Goal: Register for event/course

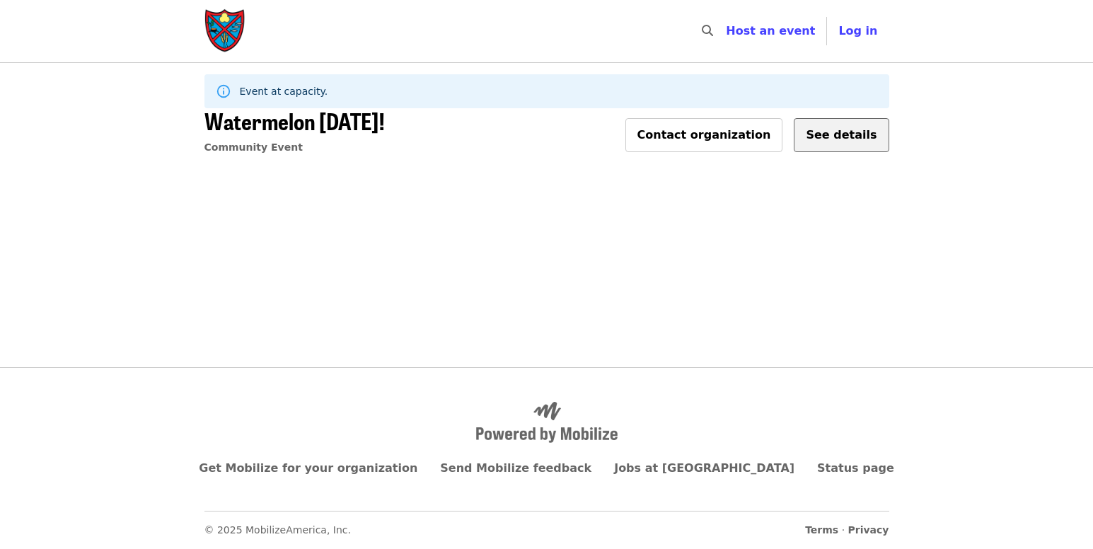
click at [842, 139] on span "See details" at bounding box center [841, 134] width 71 height 13
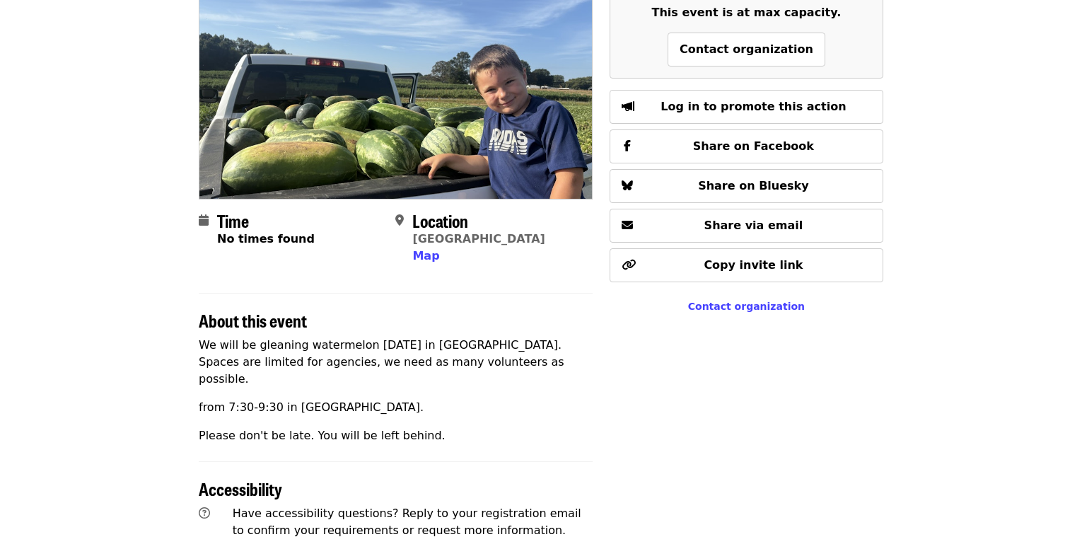
scroll to position [159, 0]
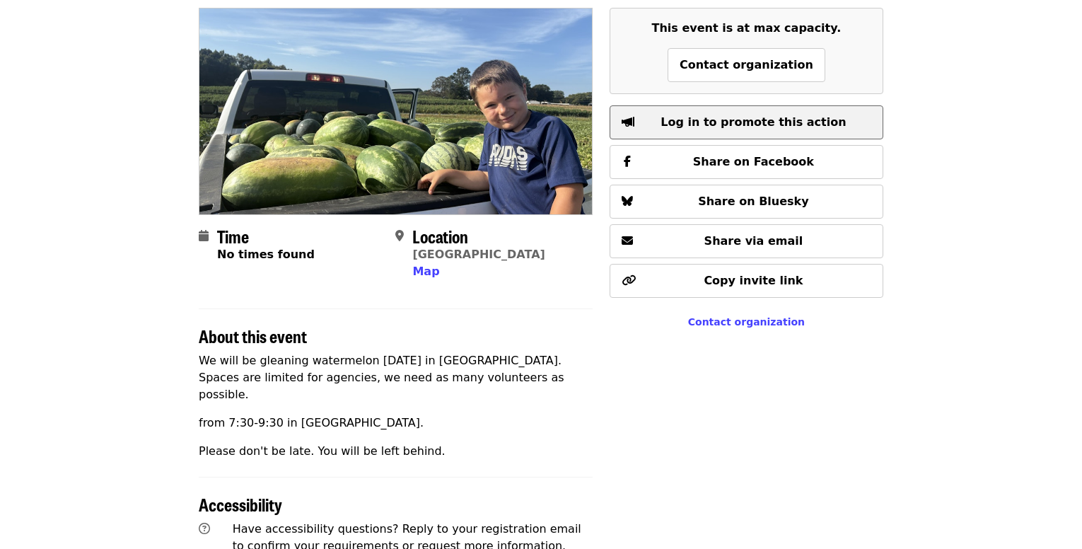
click at [748, 127] on span "Log in to promote this action" at bounding box center [753, 121] width 185 height 13
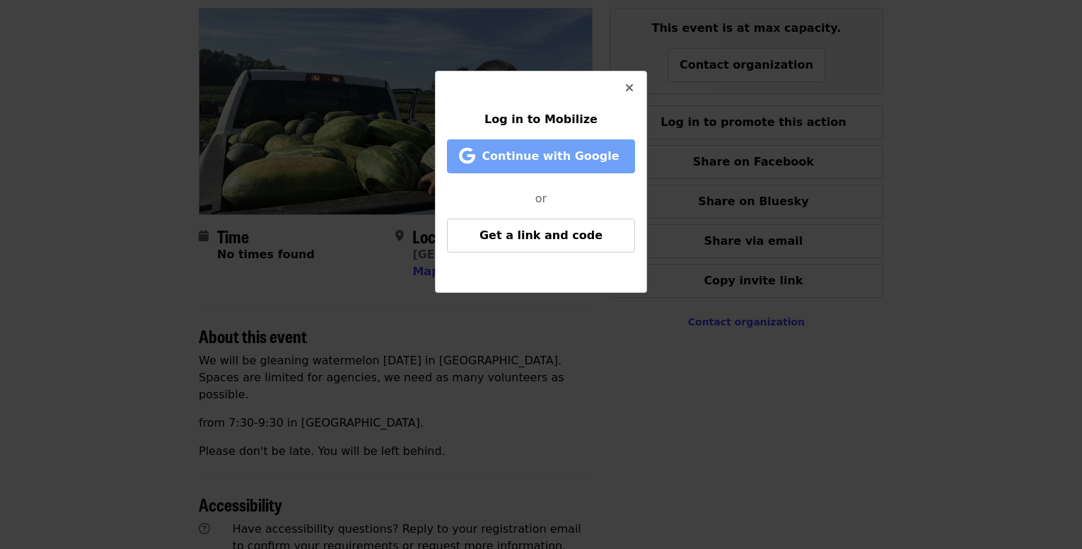
click at [566, 160] on span "Continue with Google" at bounding box center [550, 155] width 137 height 13
click at [629, 88] on icon "times icon" at bounding box center [629, 87] width 8 height 13
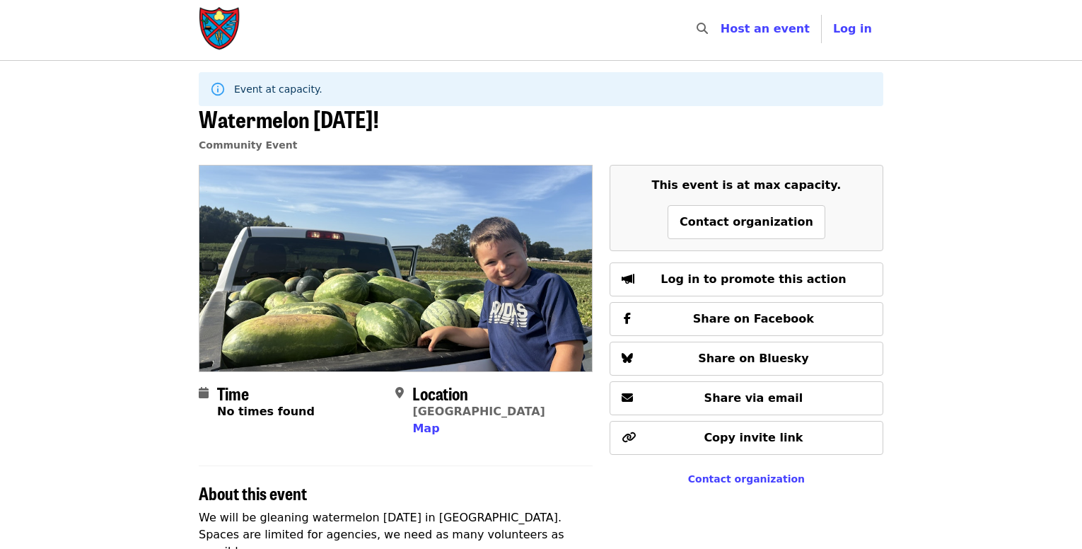
scroll to position [0, 0]
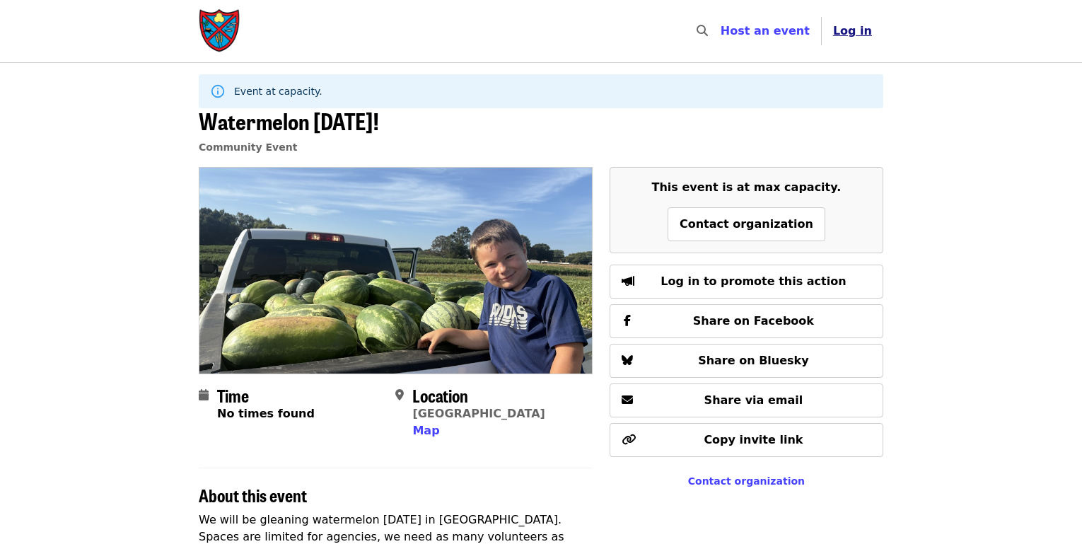
click at [866, 40] on button "Log in" at bounding box center [853, 31] width 62 height 28
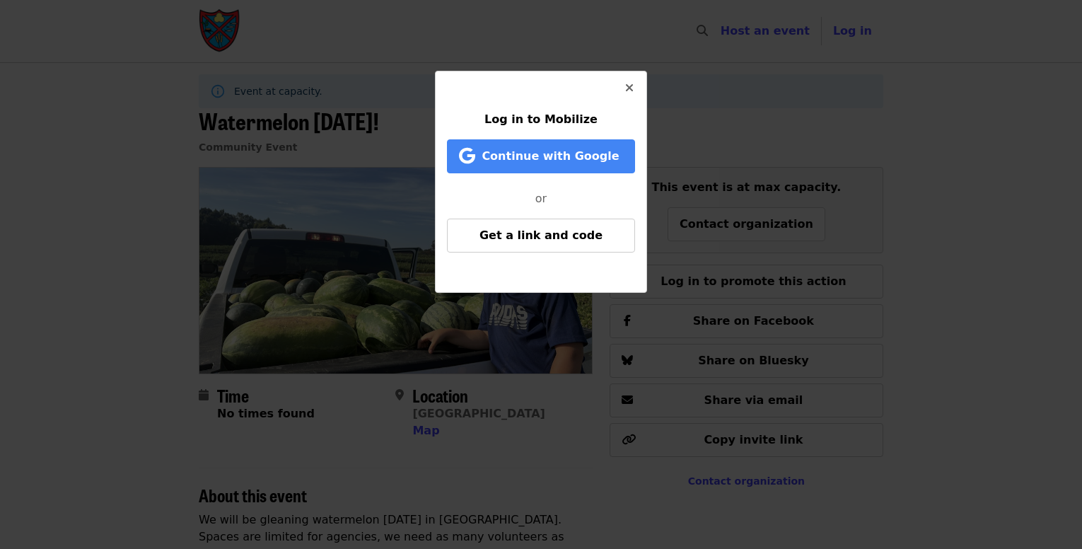
click at [625, 87] on icon "times icon" at bounding box center [629, 87] width 8 height 13
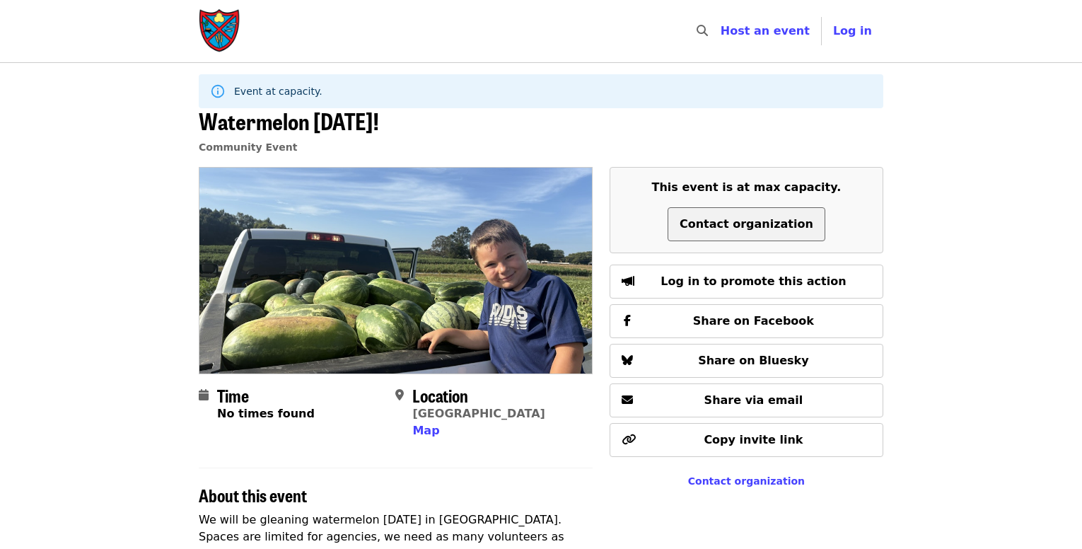
click at [757, 225] on span "Contact organization" at bounding box center [747, 223] width 134 height 13
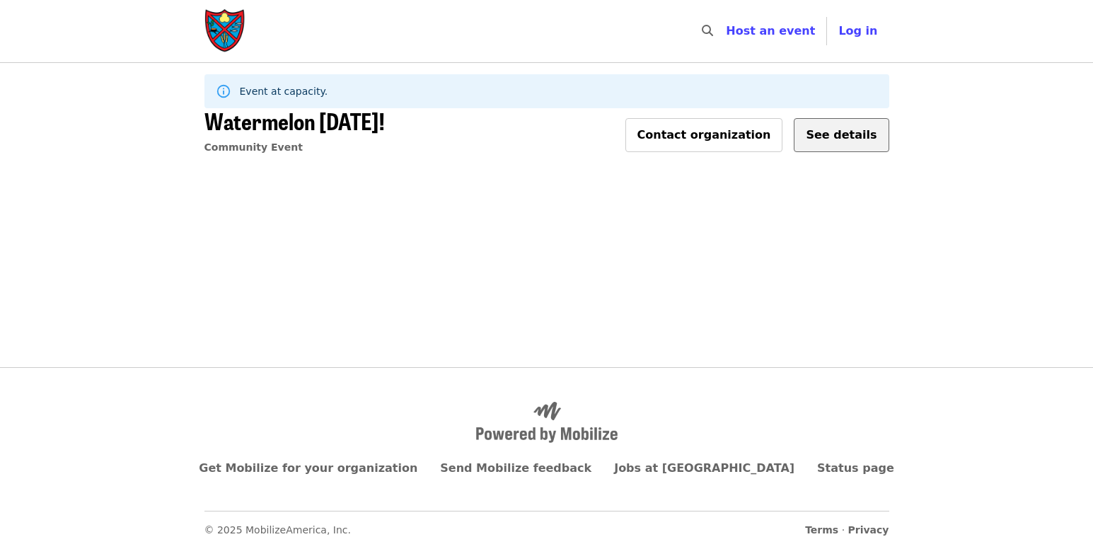
click at [824, 141] on span "See details" at bounding box center [841, 134] width 71 height 13
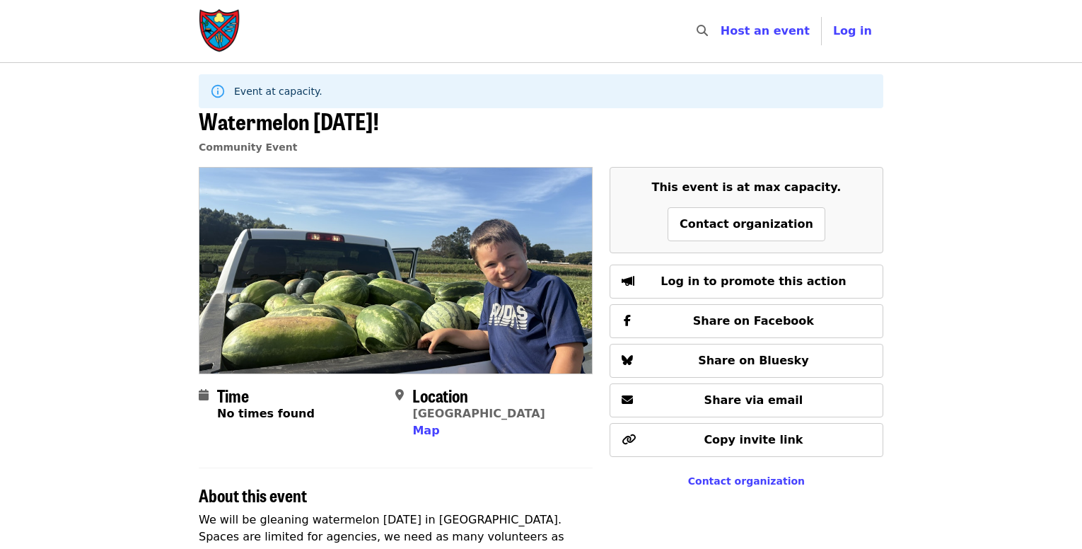
click at [853, 47] on div "​ Host an event Host Log in" at bounding box center [785, 31] width 197 height 34
click at [855, 33] on span "Log in" at bounding box center [852, 30] width 39 height 13
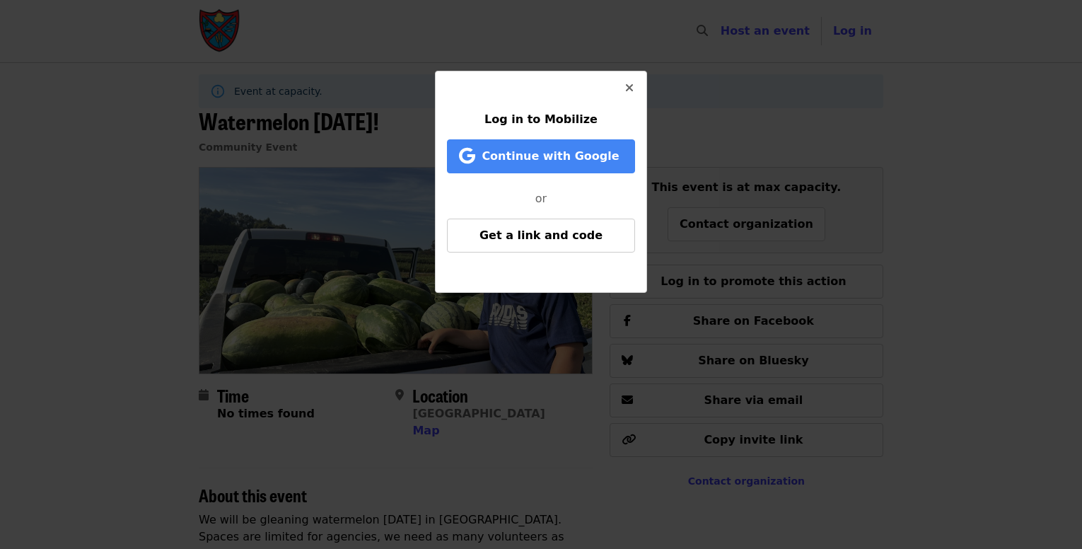
click at [629, 87] on icon "times icon" at bounding box center [629, 87] width 8 height 13
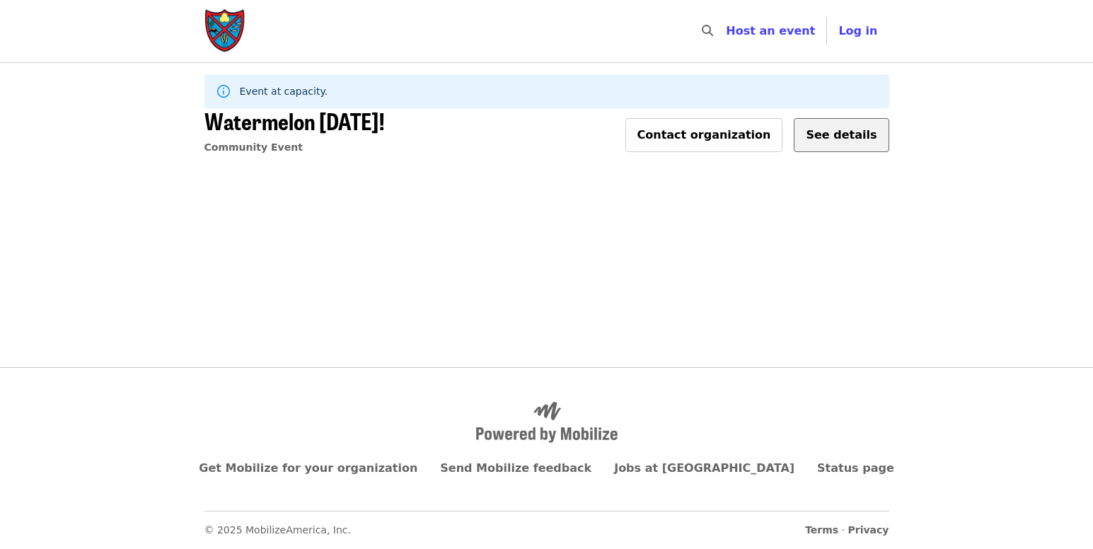
click at [839, 136] on span "See details" at bounding box center [841, 134] width 71 height 13
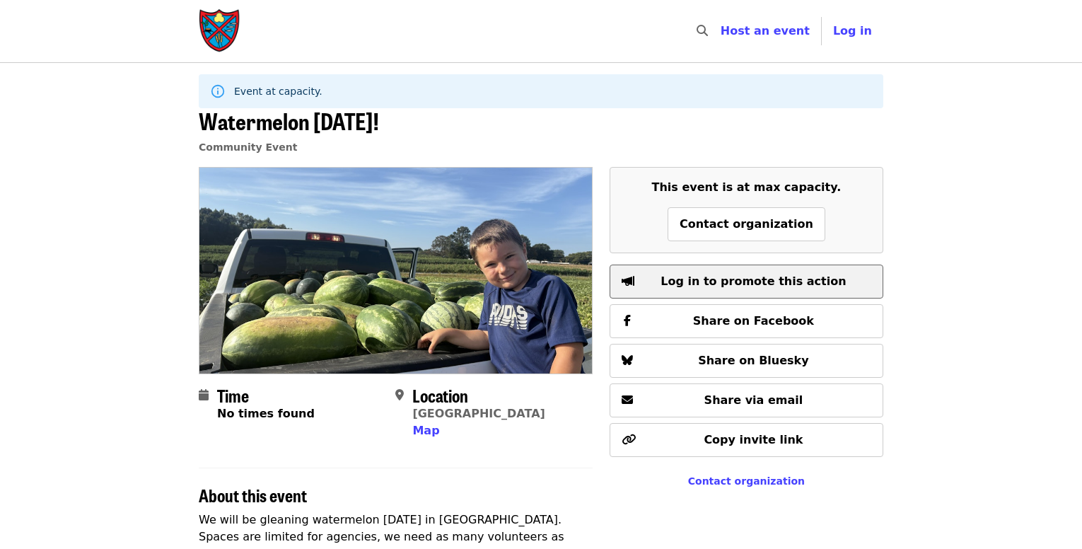
click at [795, 283] on span "Log in to promote this action" at bounding box center [753, 280] width 185 height 13
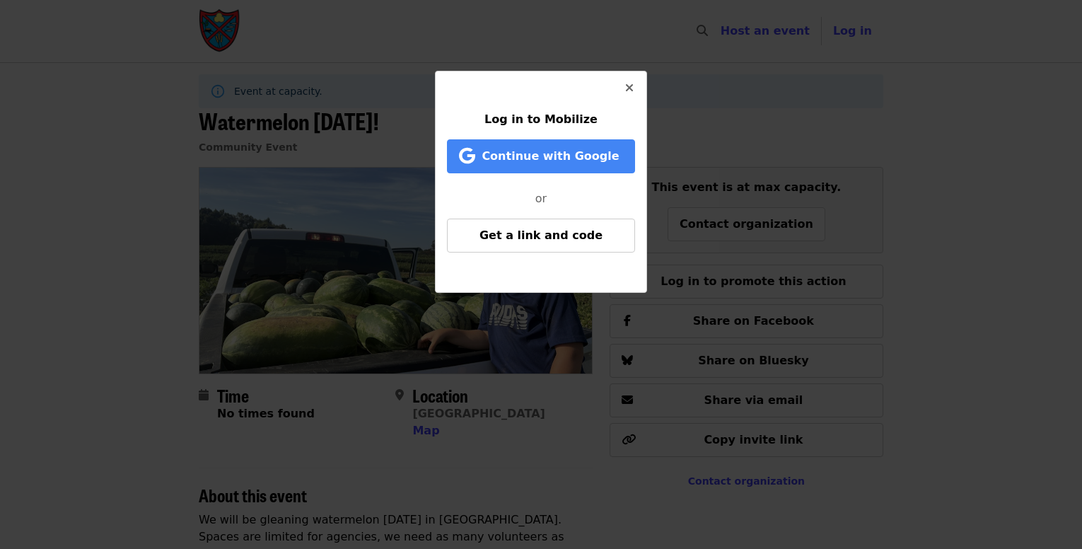
click at [629, 86] on icon "times icon" at bounding box center [629, 87] width 8 height 13
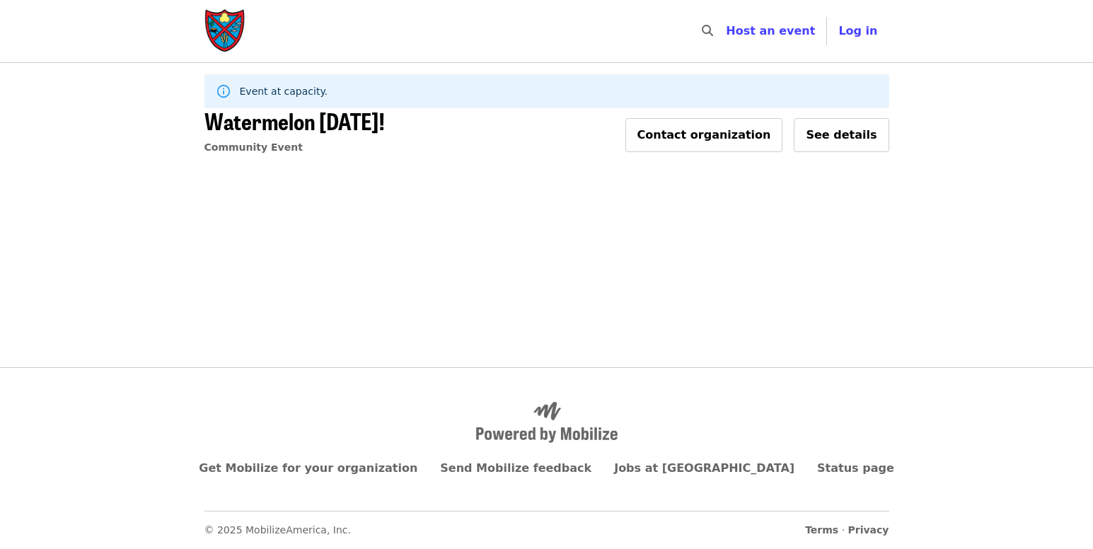
click at [226, 88] on icon at bounding box center [224, 91] width 16 height 16
click at [221, 93] on icon at bounding box center [224, 91] width 16 height 16
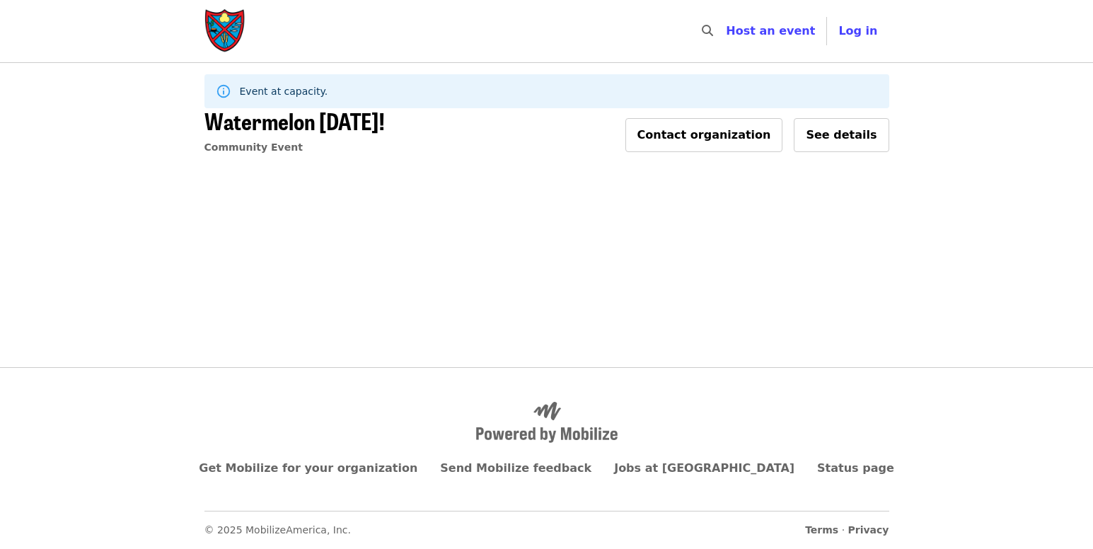
click at [265, 95] on span "Event at capacity." at bounding box center [284, 91] width 88 height 11
